Goal: Transaction & Acquisition: Purchase product/service

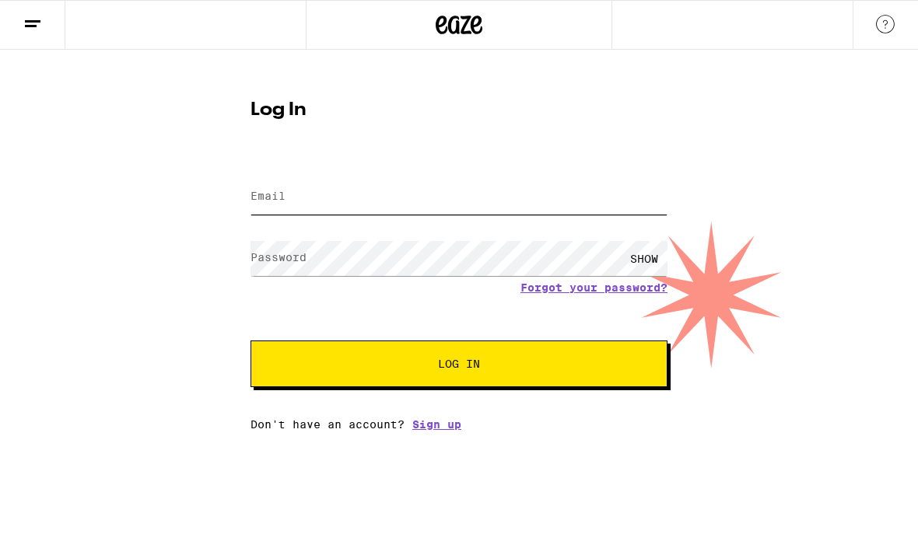
click at [417, 194] on input "Email" at bounding box center [458, 197] width 417 height 35
type input "[EMAIL_ADDRESS][DOMAIN_NAME]"
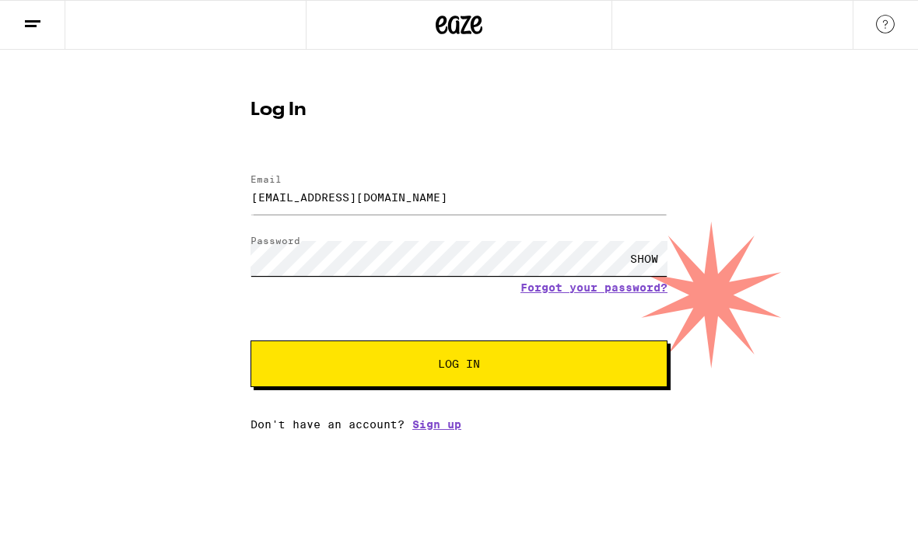
click at [459, 366] on button "Log In" at bounding box center [458, 364] width 417 height 47
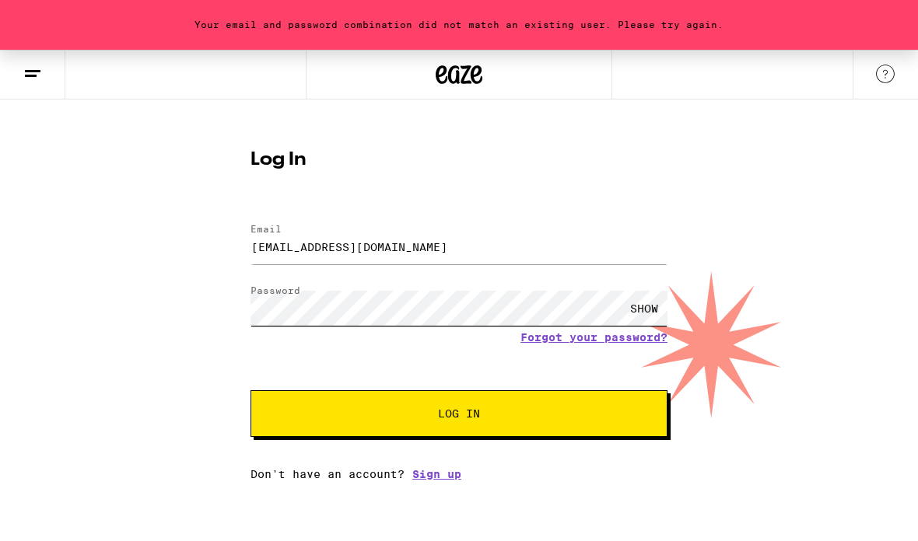
click at [459, 416] on button "Log In" at bounding box center [458, 413] width 417 height 47
click at [419, 419] on span "Log In" at bounding box center [458, 413] width 291 height 11
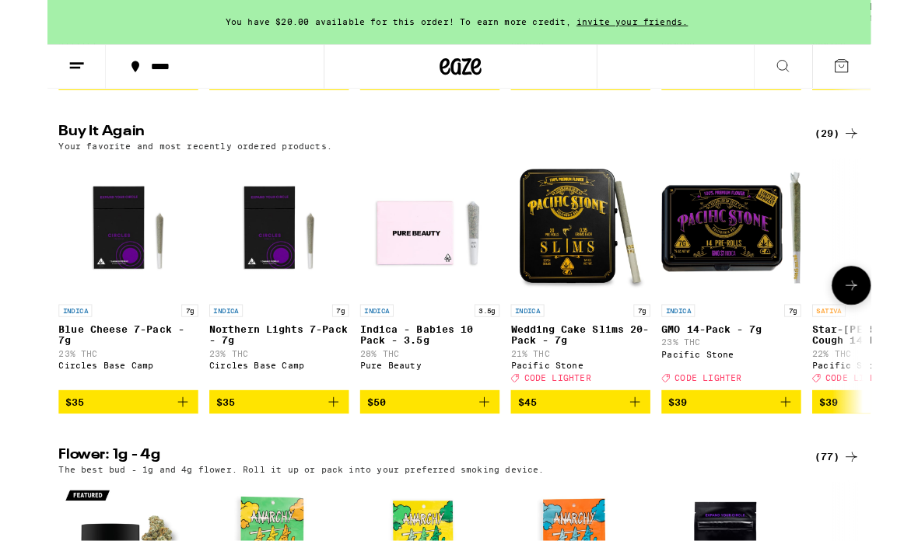
scroll to position [496, 0]
click at [102, 457] on span "$35" at bounding box center [90, 448] width 140 height 19
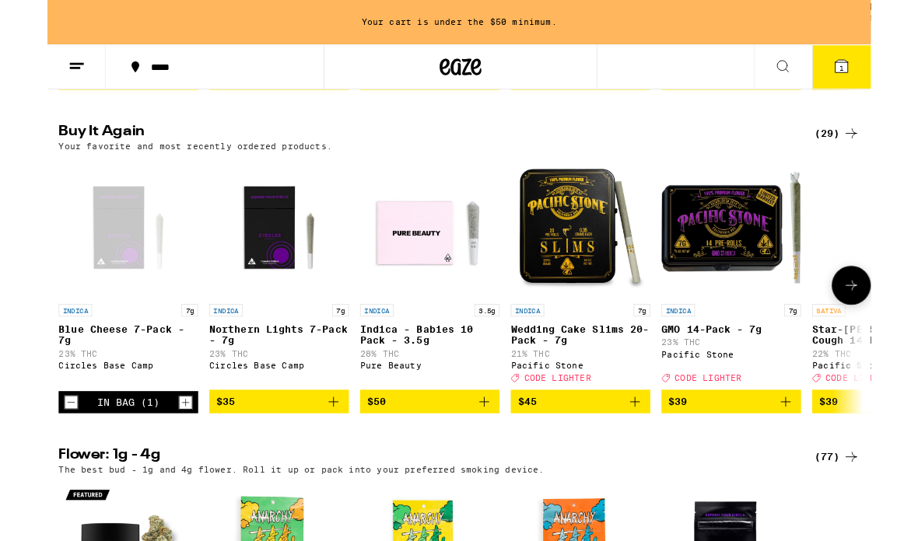
click at [291, 457] on span "$35" at bounding box center [258, 448] width 140 height 19
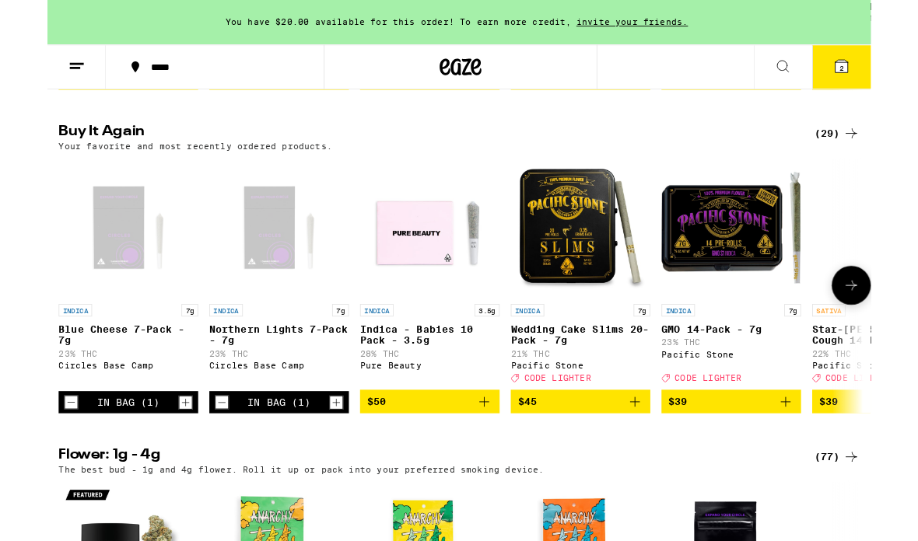
scroll to position [558, 0]
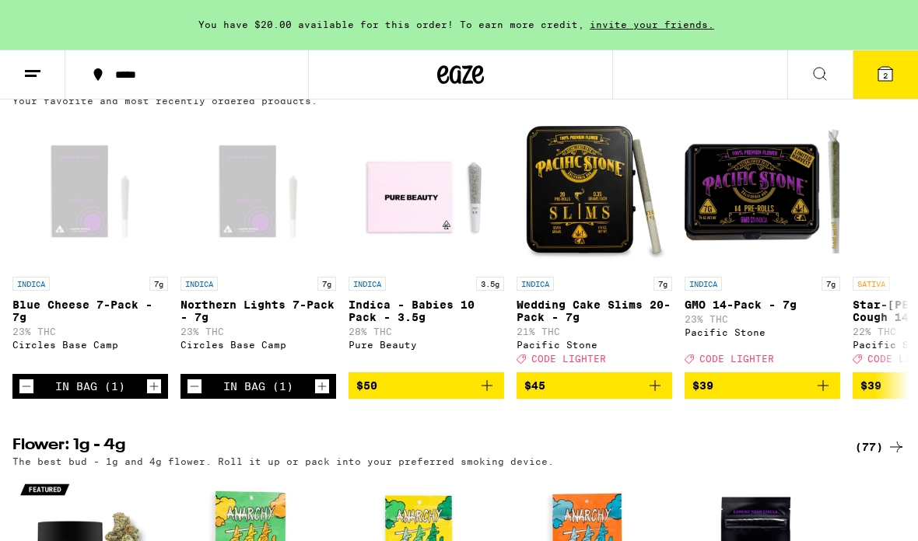
click at [886, 73] on span "2" at bounding box center [885, 75] width 5 height 9
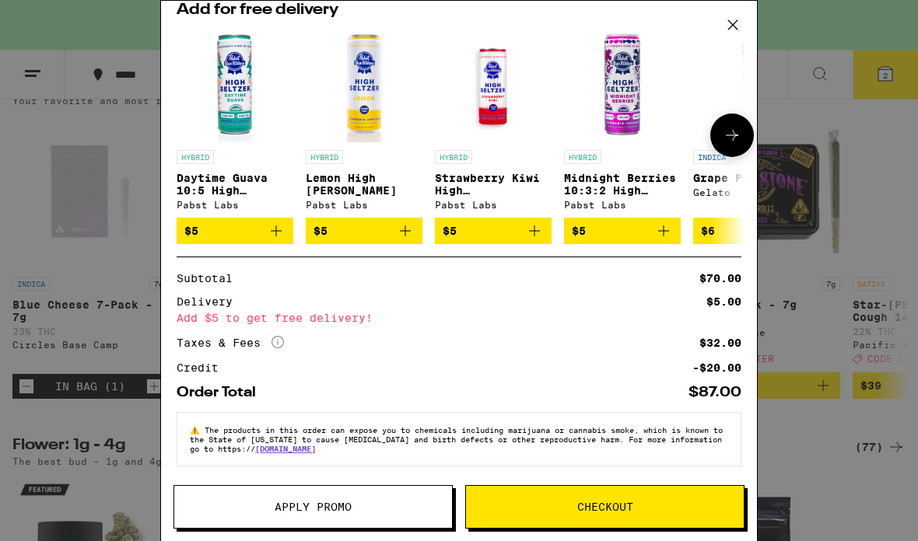
scroll to position [244, 0]
click at [908, 373] on div "Your Cart You have $20.00 available for this order! To earn more credit, invite…" at bounding box center [459, 270] width 918 height 541
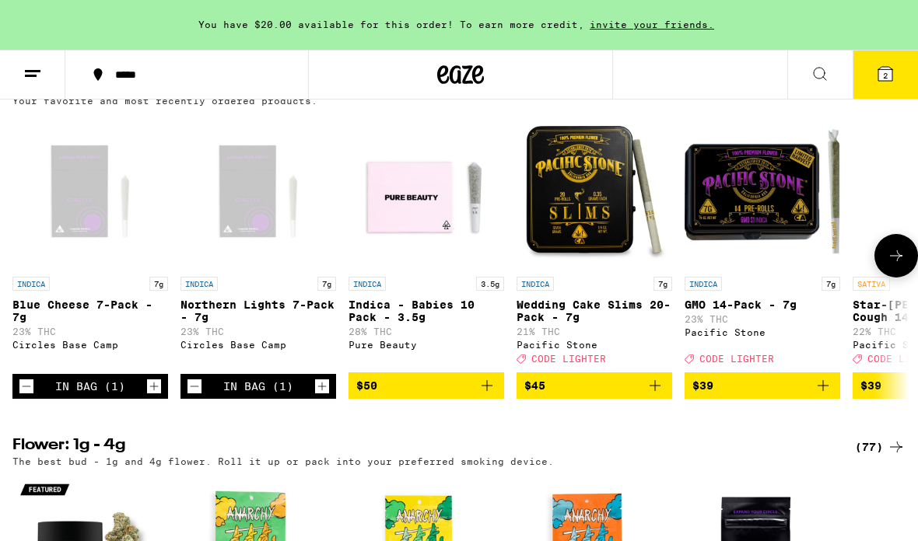
click at [320, 396] on icon "Increment" at bounding box center [322, 386] width 14 height 19
click at [193, 396] on icon "Decrement" at bounding box center [194, 386] width 14 height 19
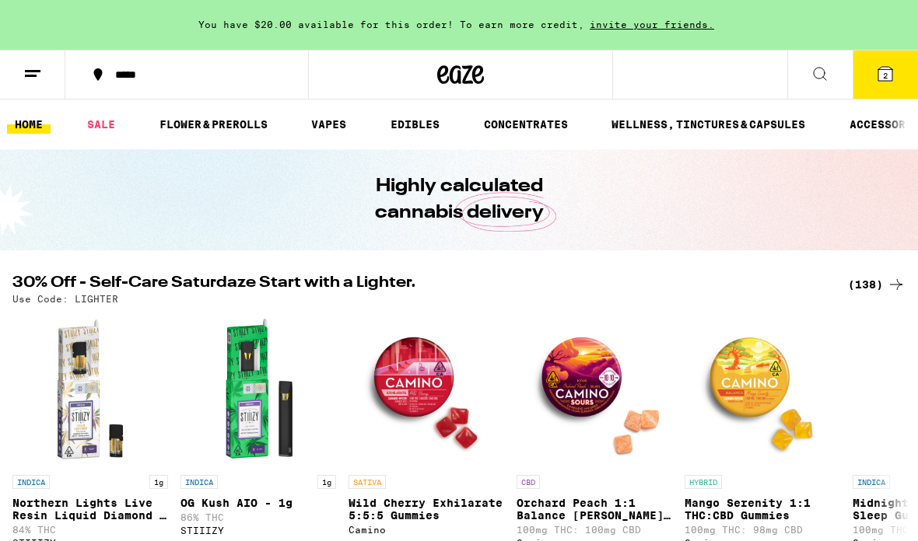
click at [826, 74] on icon at bounding box center [819, 74] width 19 height 19
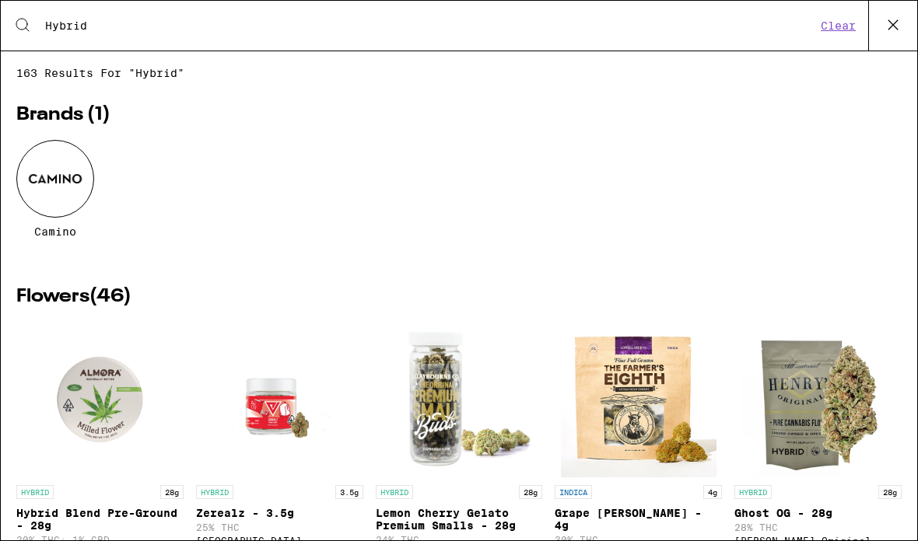
type input "Hybrid"
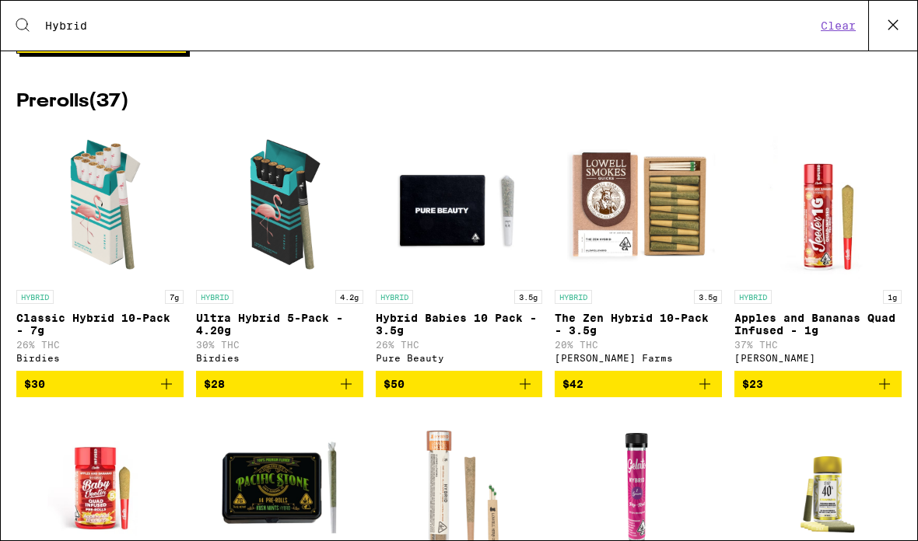
scroll to position [1607, 0]
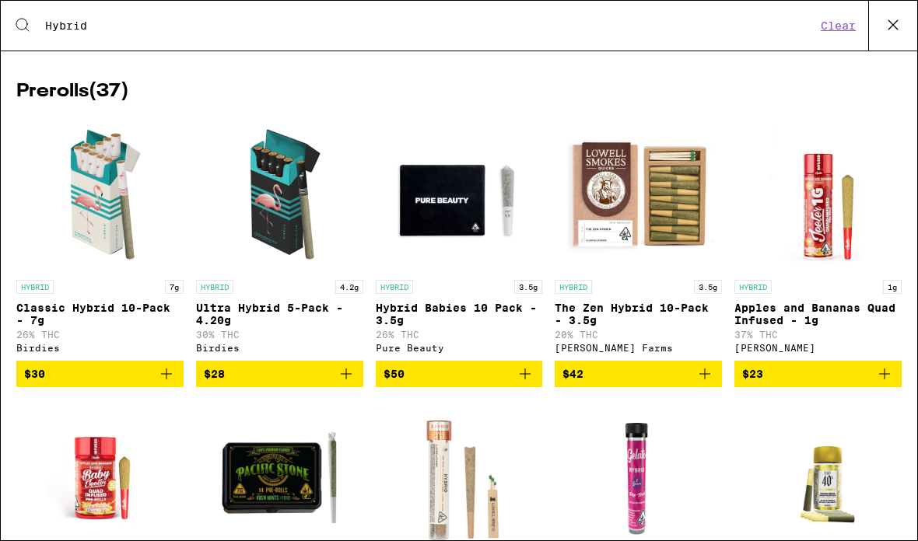
click at [650, 383] on span "$42" at bounding box center [638, 374] width 152 height 19
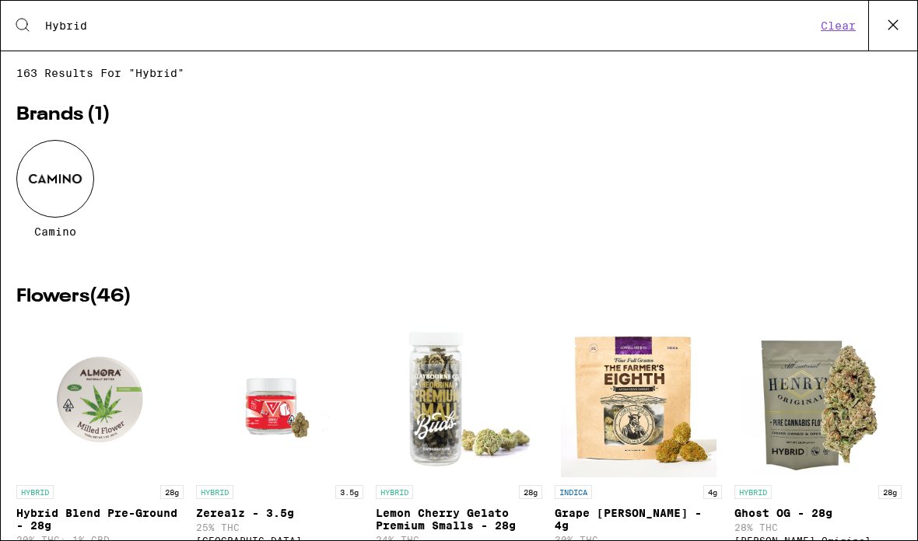
scroll to position [0, 0]
click at [899, 23] on icon at bounding box center [892, 24] width 23 height 23
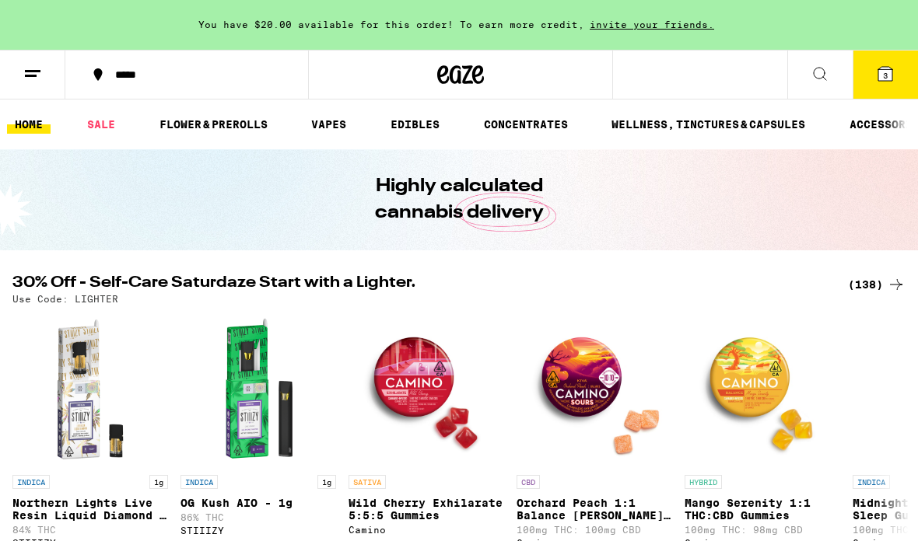
click at [887, 82] on icon at bounding box center [885, 74] width 19 height 19
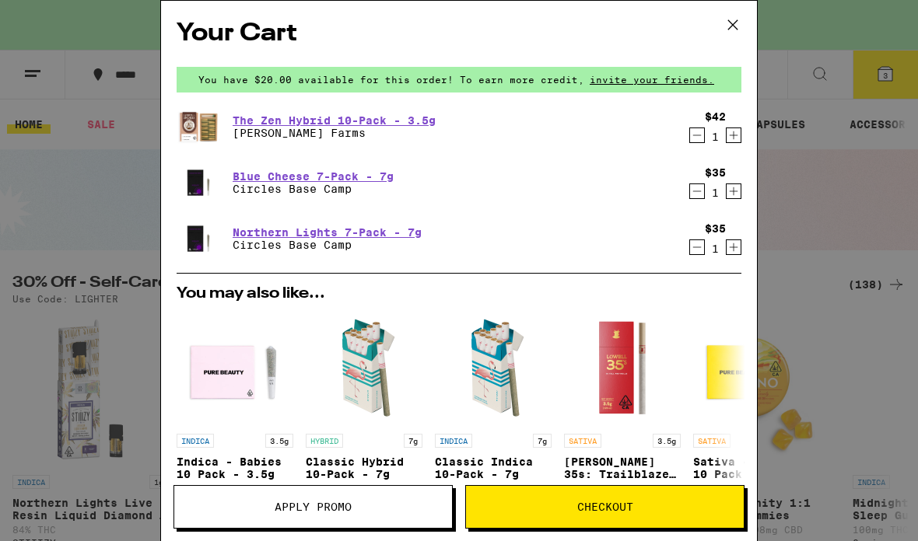
click at [849, 303] on div "Your Cart You have $20.00 available for this order! To earn more credit, invite…" at bounding box center [459, 270] width 918 height 541
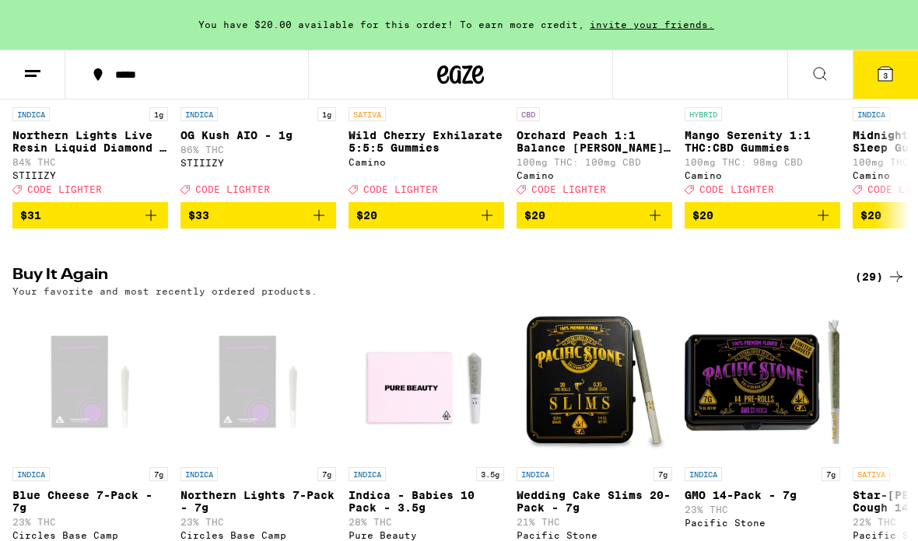
scroll to position [344, 0]
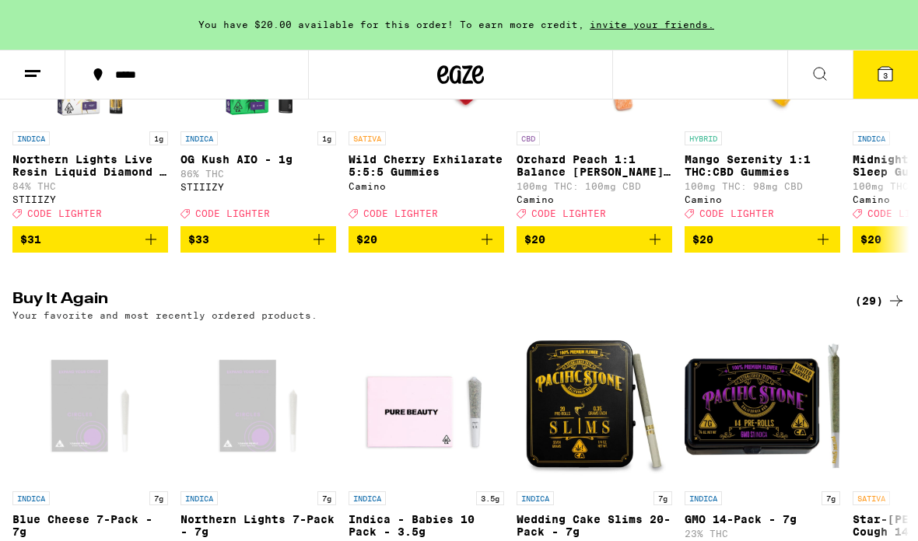
click at [883, 77] on span "3" at bounding box center [885, 75] width 5 height 9
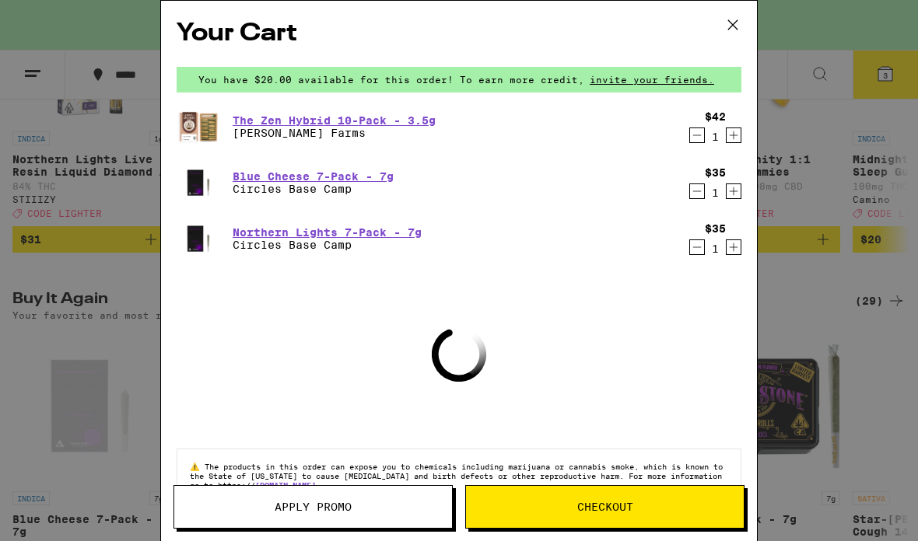
click at [335, 517] on button "Apply Promo" at bounding box center [312, 507] width 279 height 44
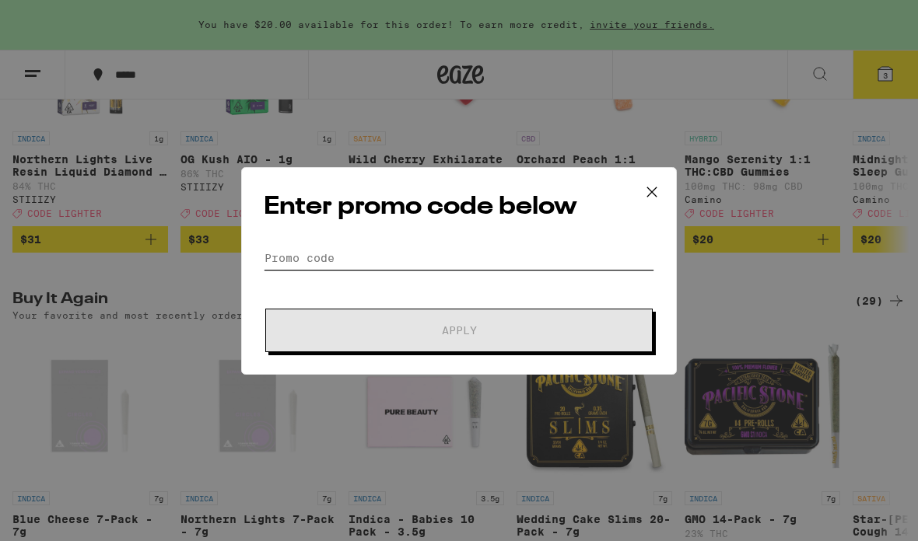
click at [367, 251] on input "Promo Code" at bounding box center [459, 258] width 390 height 23
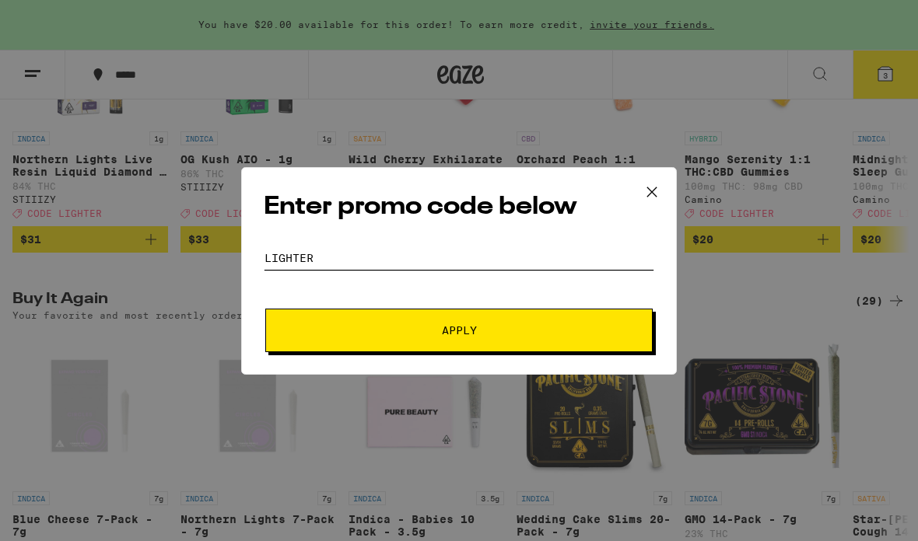
type input "LIGHTER"
click at [488, 342] on button "Apply" at bounding box center [458, 331] width 387 height 44
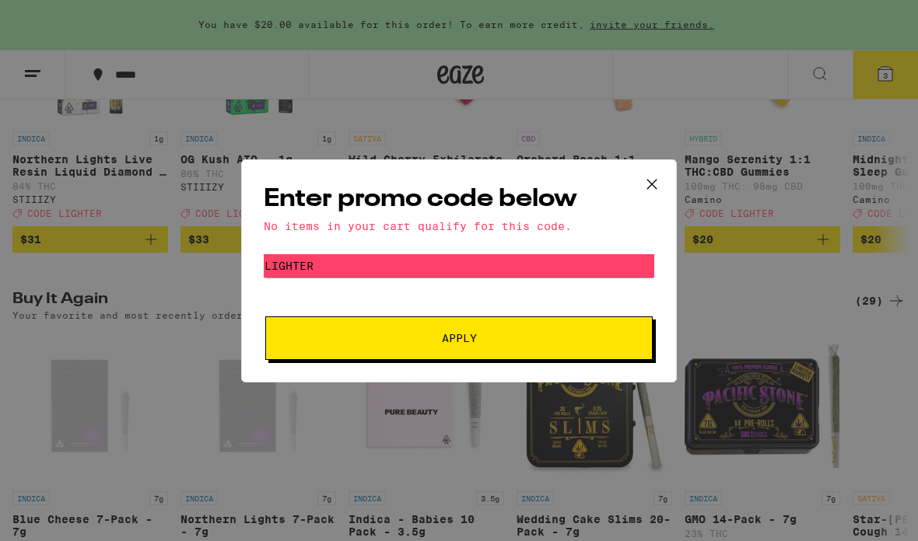
click at [647, 187] on icon at bounding box center [651, 184] width 23 height 23
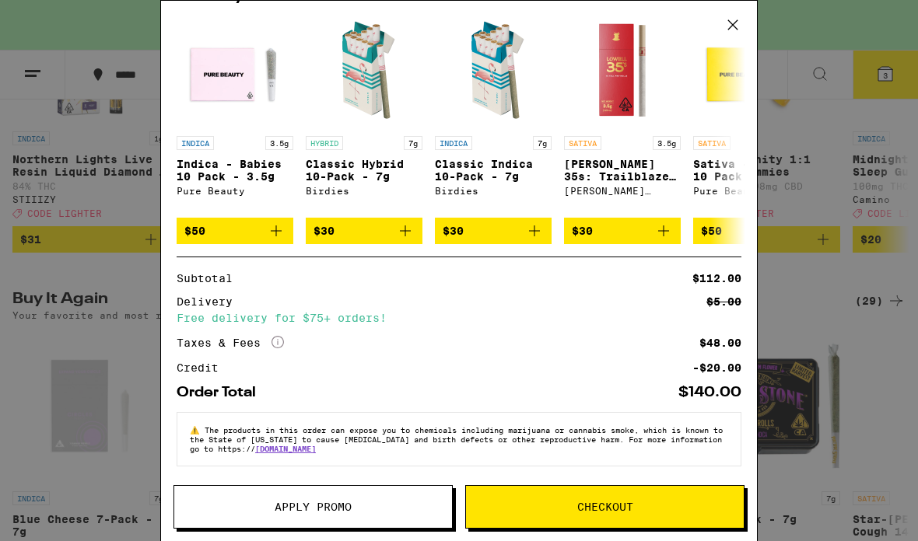
scroll to position [317, 0]
click at [586, 512] on span "Checkout" at bounding box center [605, 507] width 56 height 11
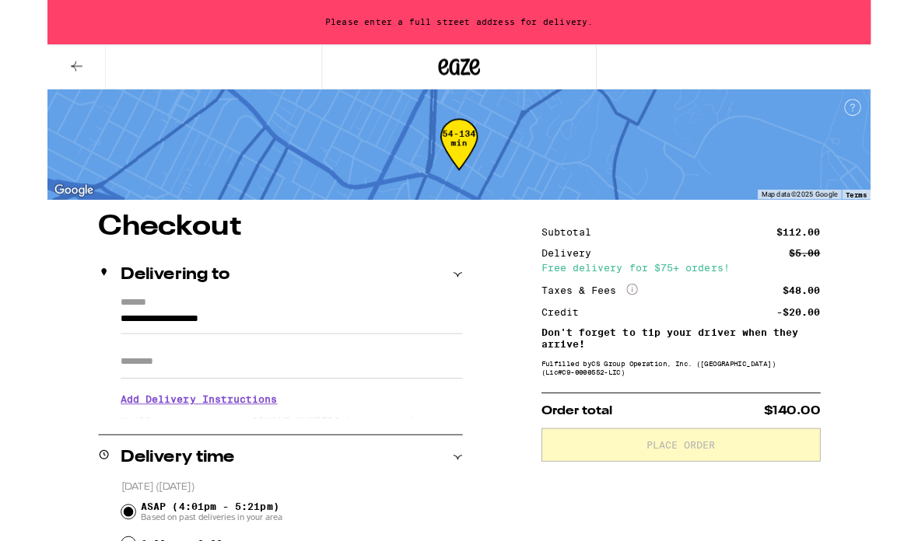
click at [389, 310] on div "Delivering to" at bounding box center [260, 306] width 406 height 19
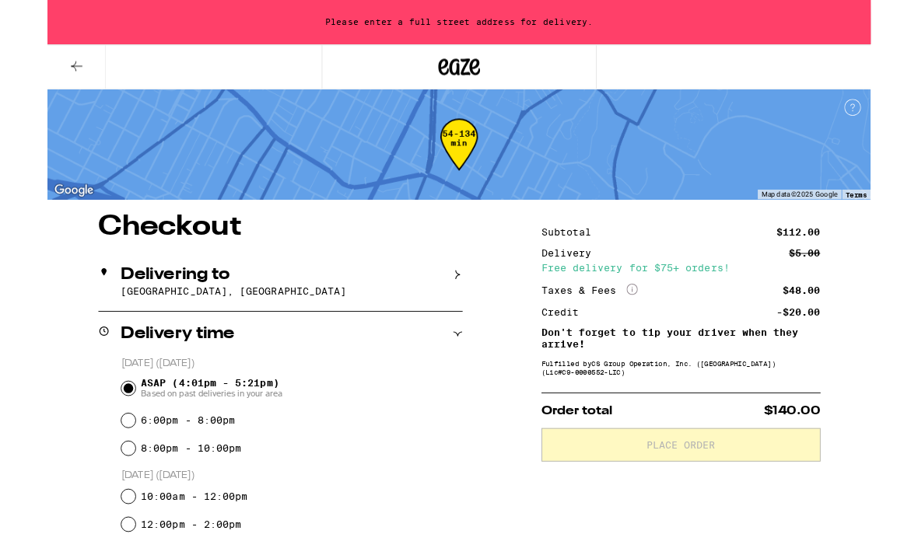
click at [389, 310] on div "Delivering to" at bounding box center [260, 306] width 406 height 19
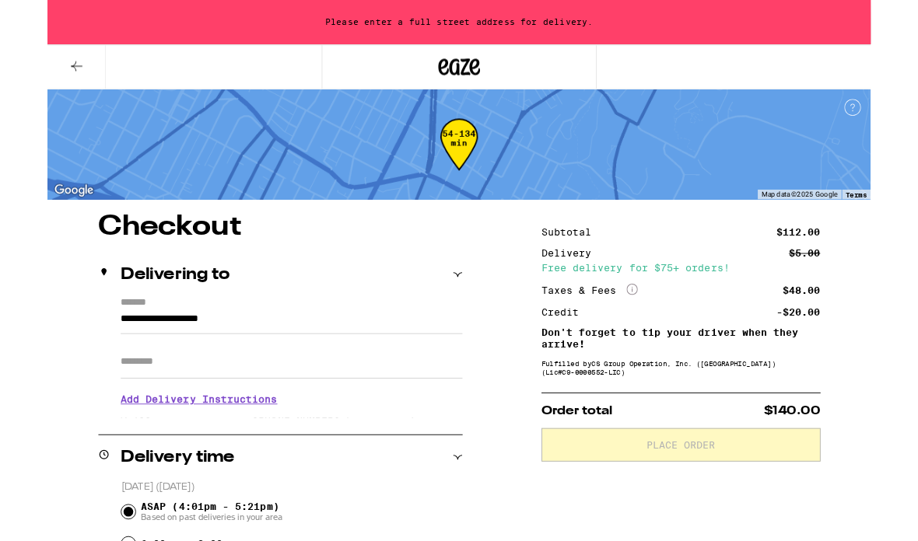
drag, startPoint x: 239, startPoint y: 125, endPoint x: 239, endPoint y: 363, distance: 238.0
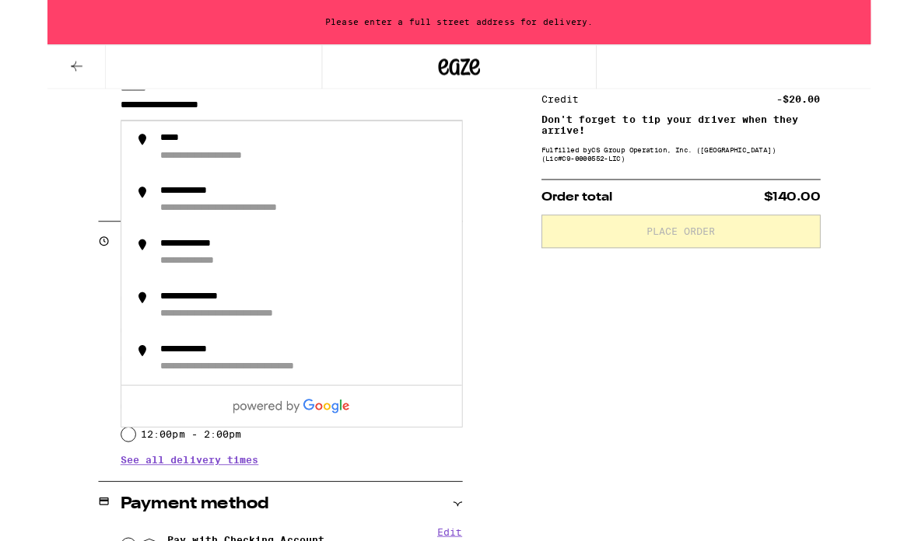
drag, startPoint x: 268, startPoint y: 123, endPoint x: 60, endPoint y: 118, distance: 207.7
click at [60, 118] on div "**********" at bounding box center [260, 160] width 406 height 135
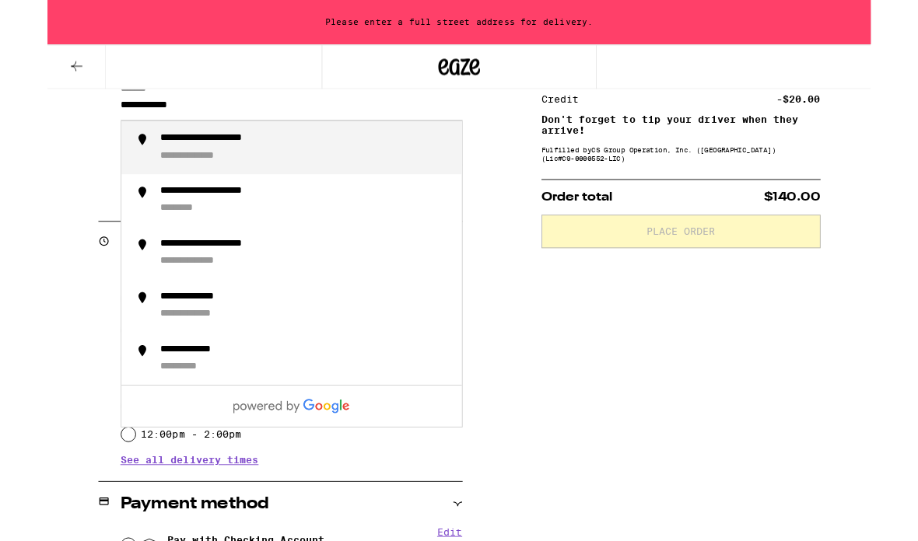
click at [194, 159] on div "**********" at bounding box center [207, 155] width 162 height 15
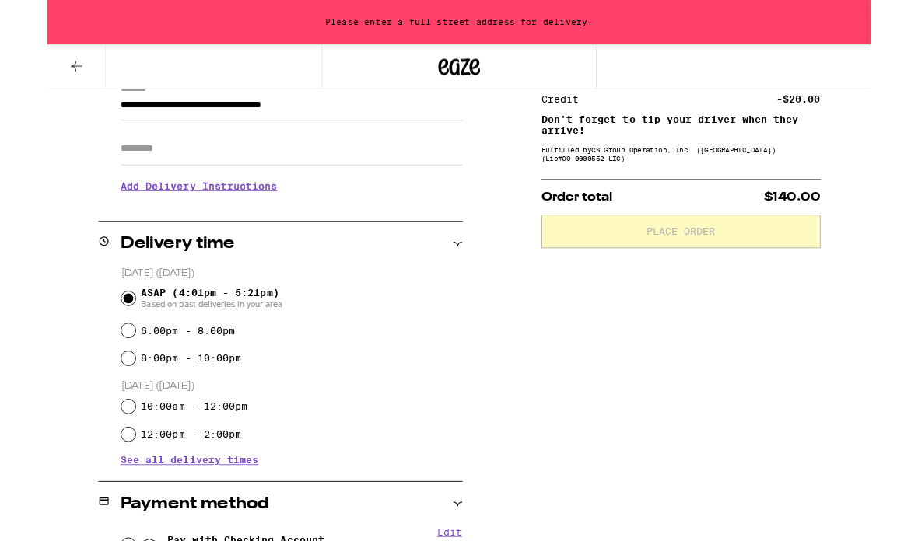
type input "**********"
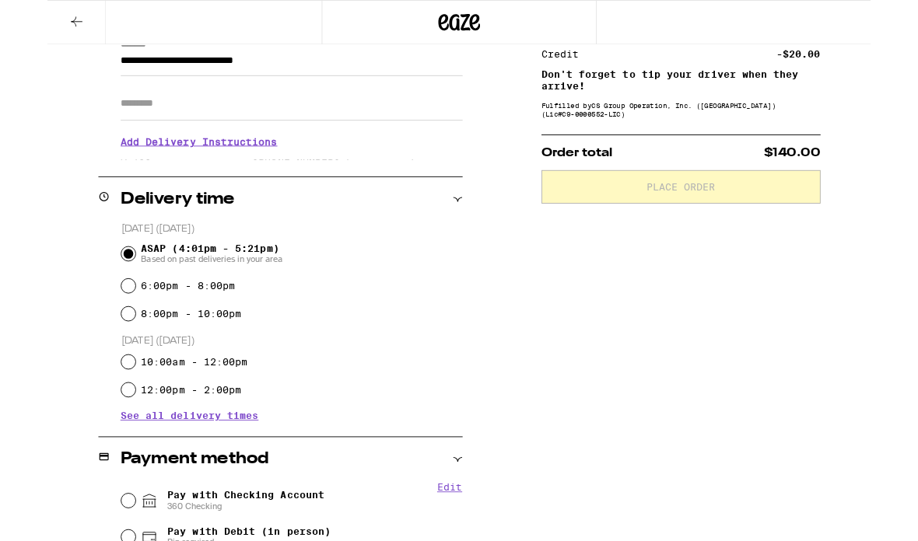
click at [208, 134] on input "Apt/Suite" at bounding box center [272, 115] width 381 height 37
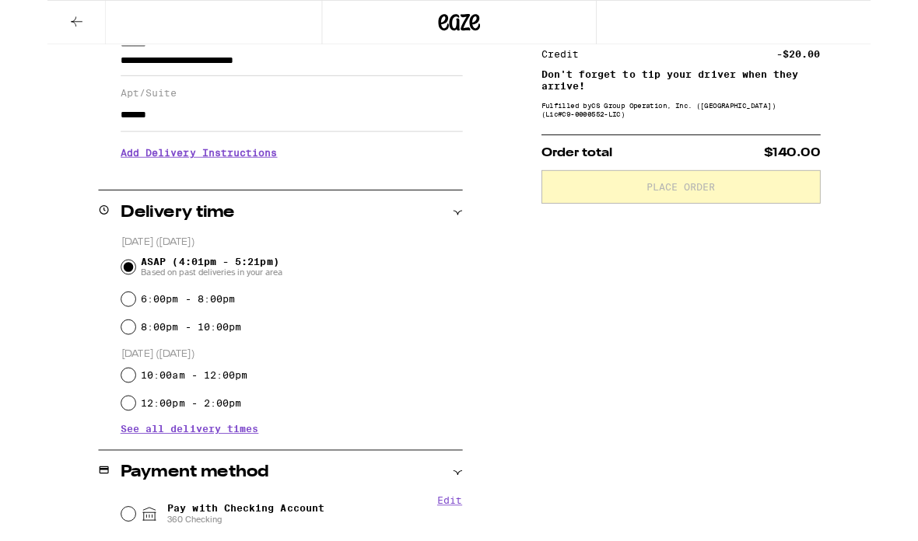
type input "*******"
click at [30, 162] on div "**********" at bounding box center [459, 427] width 918 height 954
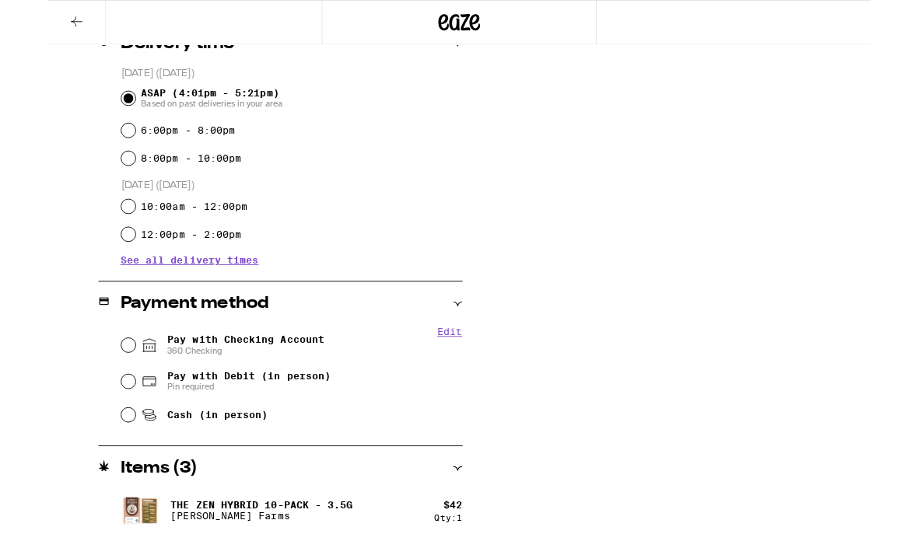
scroll to position [428, 0]
click at [86, 395] on div "Pay with Checking Account 360 Checking" at bounding box center [272, 383] width 380 height 40
click at [87, 391] on input "Pay with Checking Account 360 Checking" at bounding box center [90, 384] width 16 height 16
radio input "true"
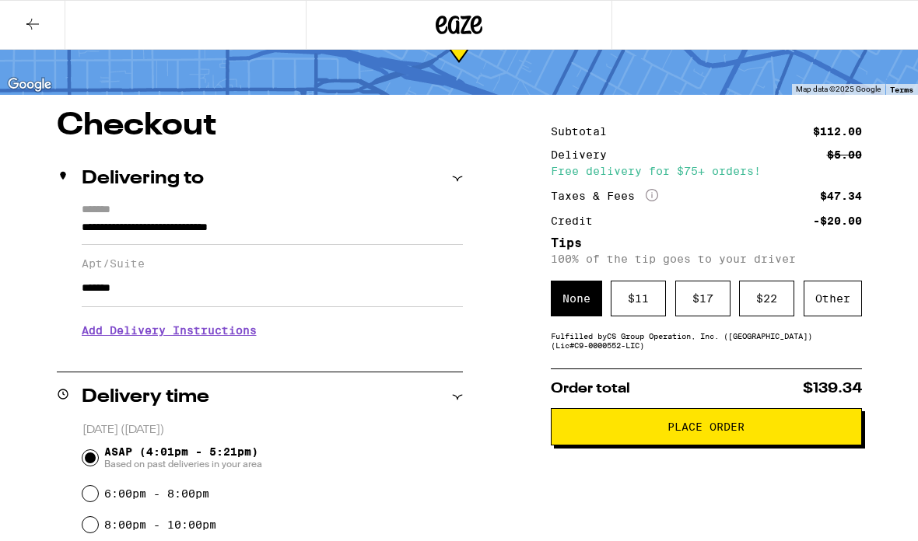
scroll to position [0, 0]
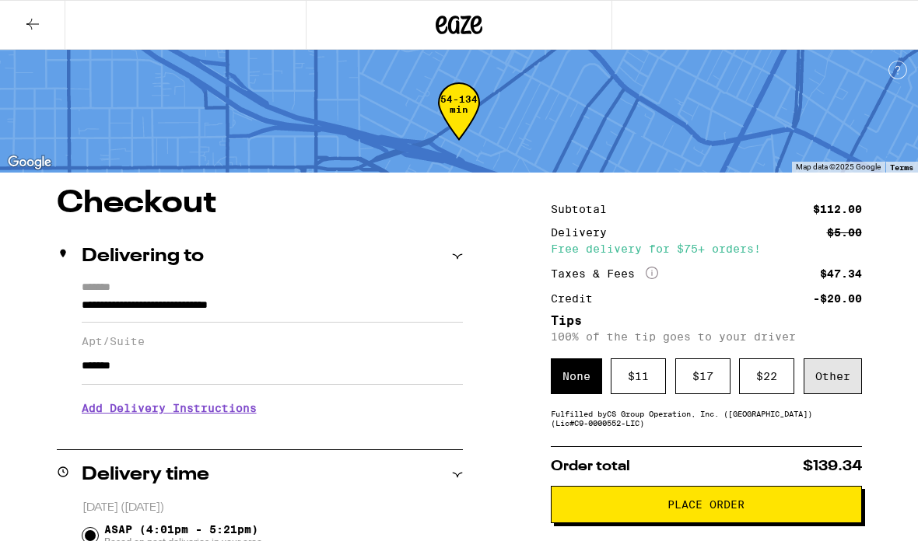
click at [820, 377] on div "Other" at bounding box center [832, 377] width 58 height 36
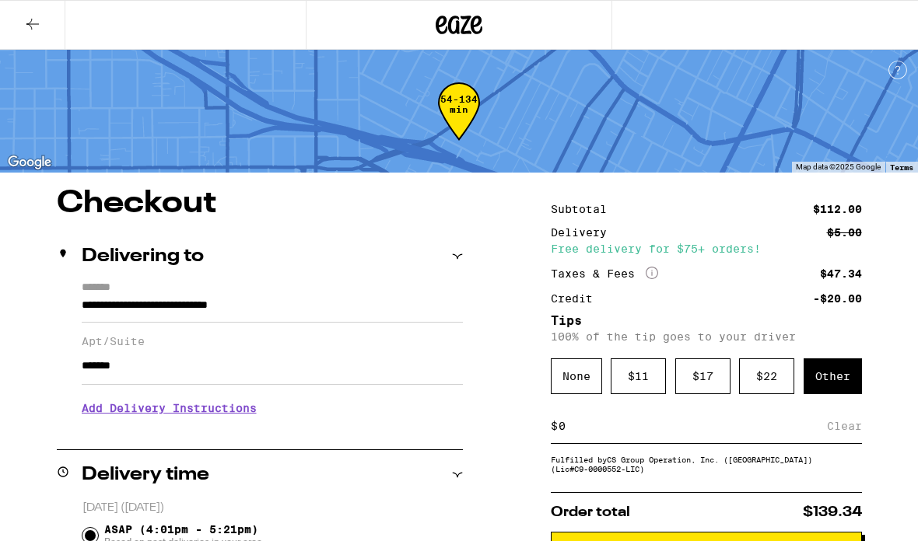
scroll to position [131, 0]
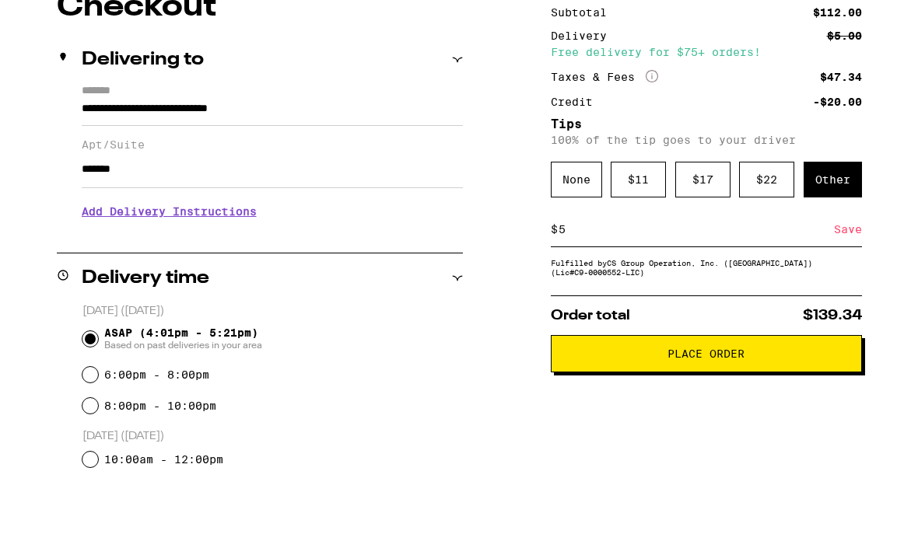
type input "5"
click at [845, 278] on div "Save" at bounding box center [848, 295] width 28 height 34
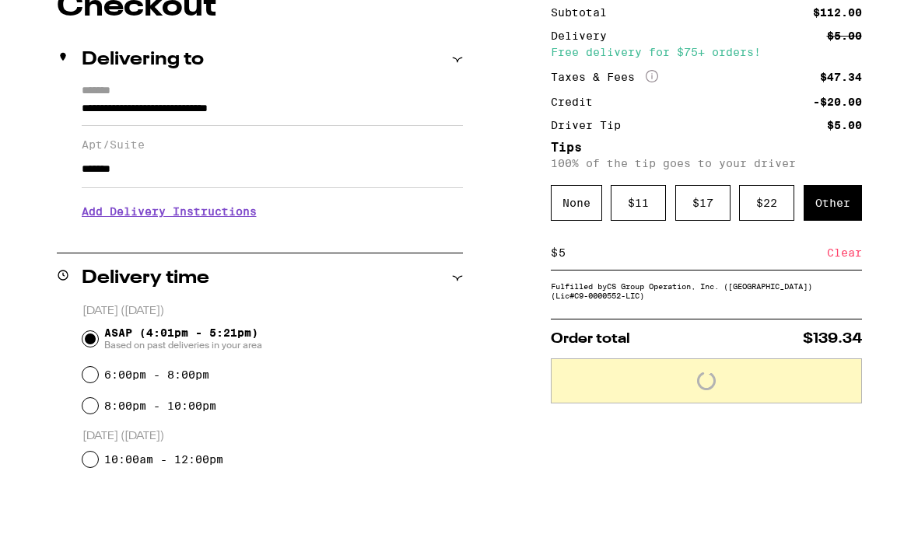
scroll to position [198, 0]
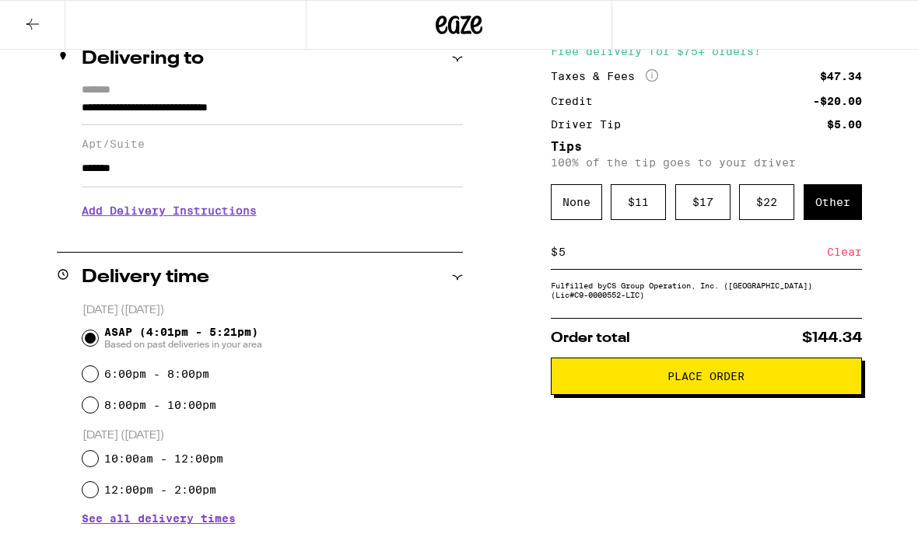
click at [855, 178] on div "Subtotal $112.00 Delivery $5.00 Free delivery for $75+ orders! Taxes & Fees Mor…" at bounding box center [706, 494] width 311 height 1006
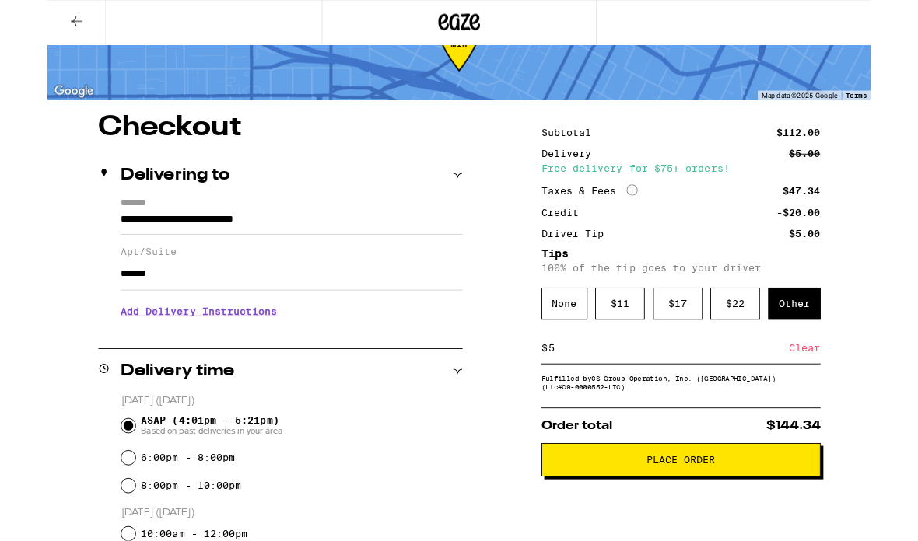
scroll to position [61, 0]
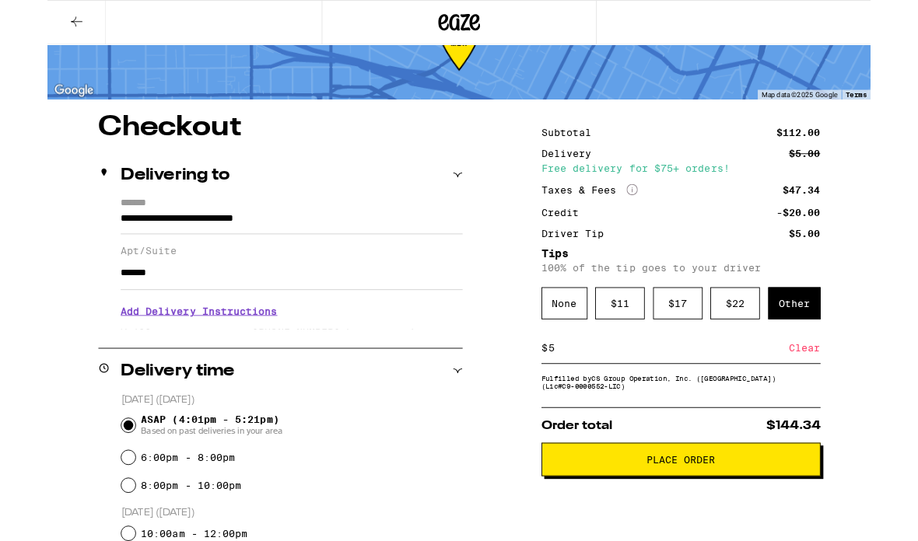
click at [715, 531] on button "Place Order" at bounding box center [706, 512] width 311 height 37
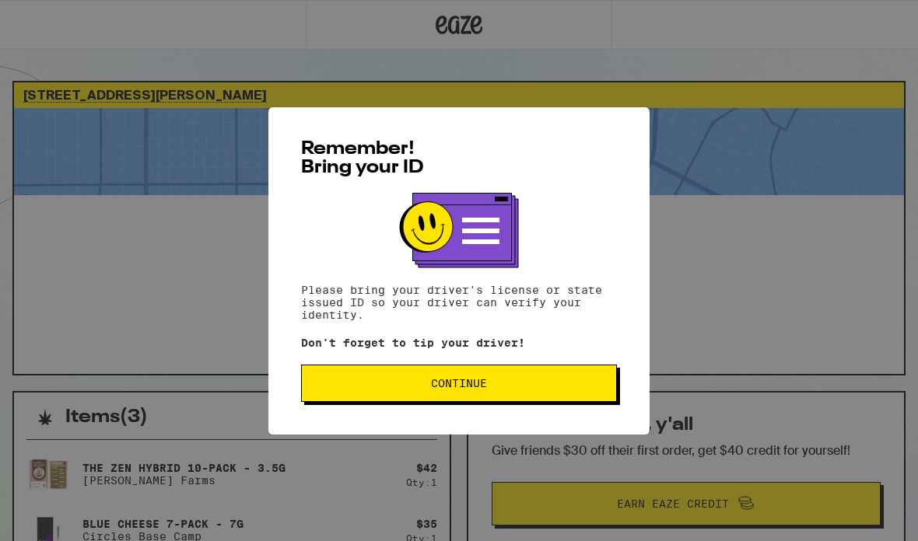
click at [460, 389] on span "Continue" at bounding box center [459, 383] width 56 height 11
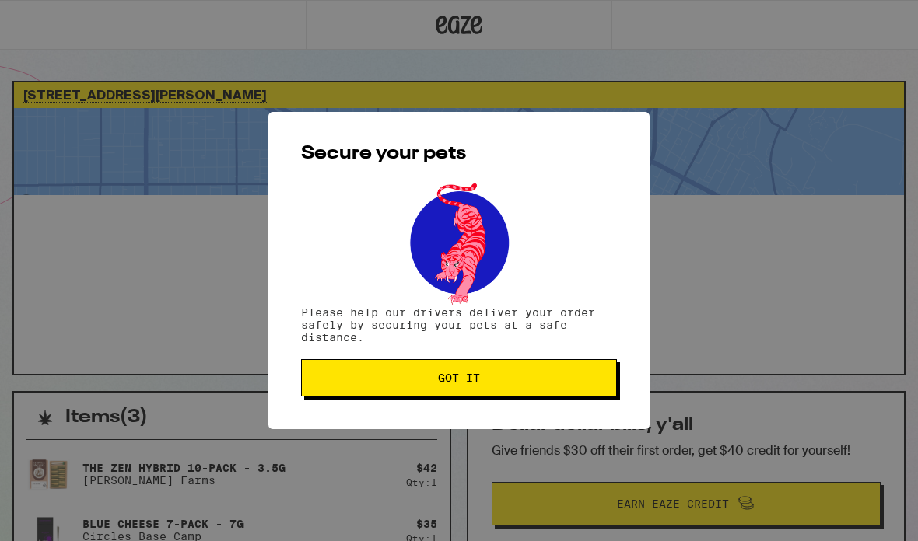
click at [491, 380] on span "Got it" at bounding box center [458, 378] width 289 height 11
